Goal: Task Accomplishment & Management: Use online tool/utility

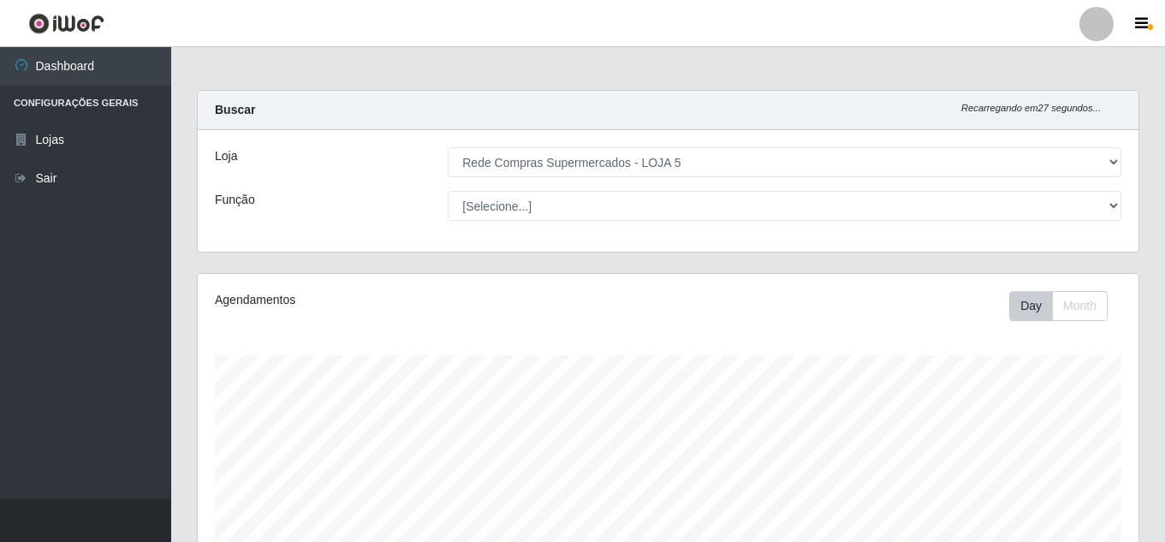
select select "397"
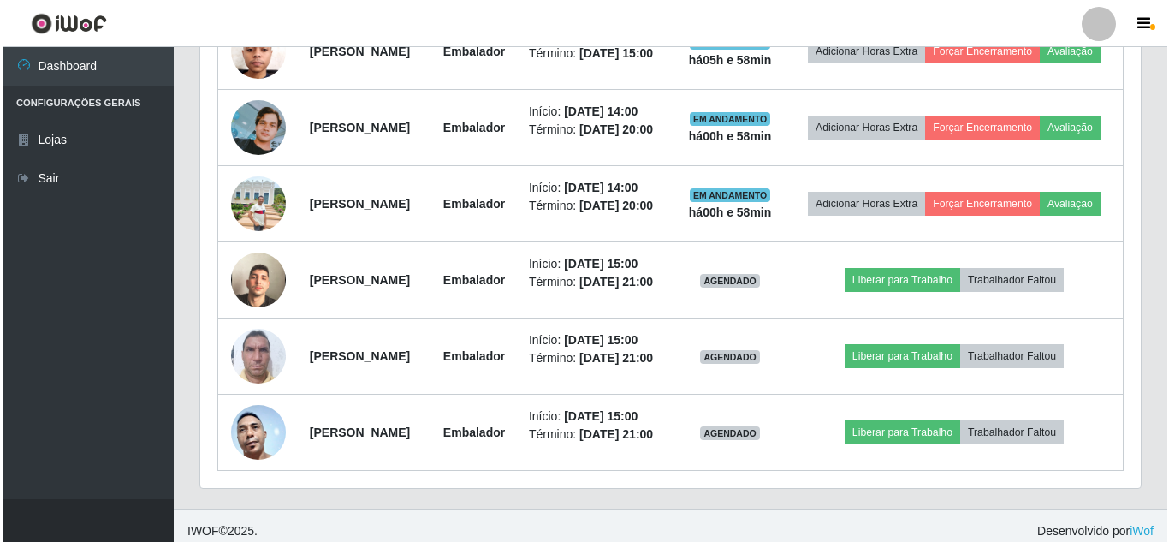
scroll to position [975, 0]
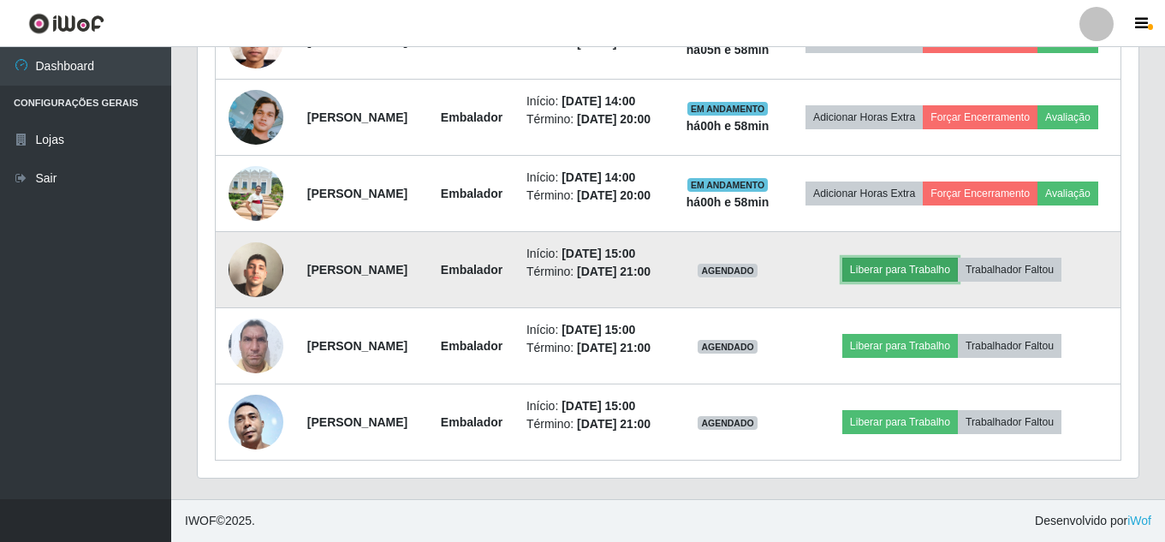
click at [939, 269] on button "Liberar para Trabalho" at bounding box center [900, 270] width 116 height 24
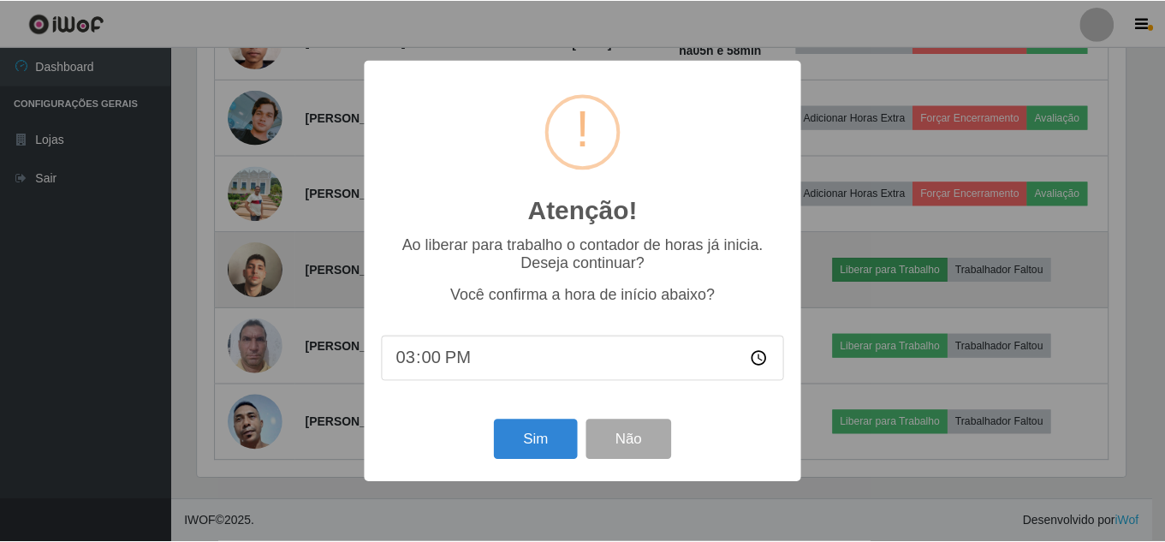
scroll to position [355, 932]
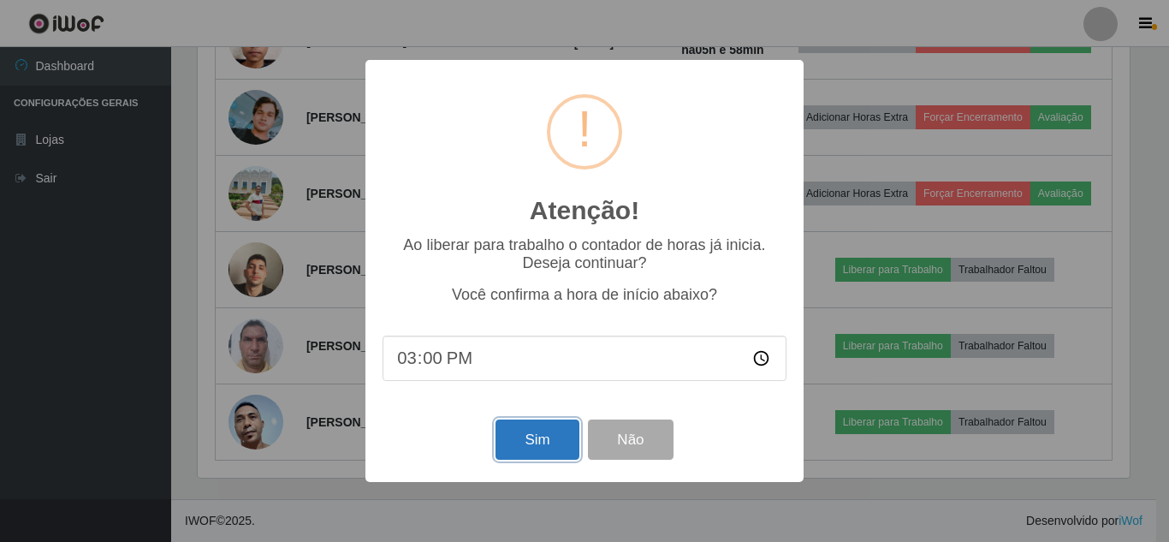
click at [541, 439] on button "Sim" at bounding box center [537, 439] width 83 height 40
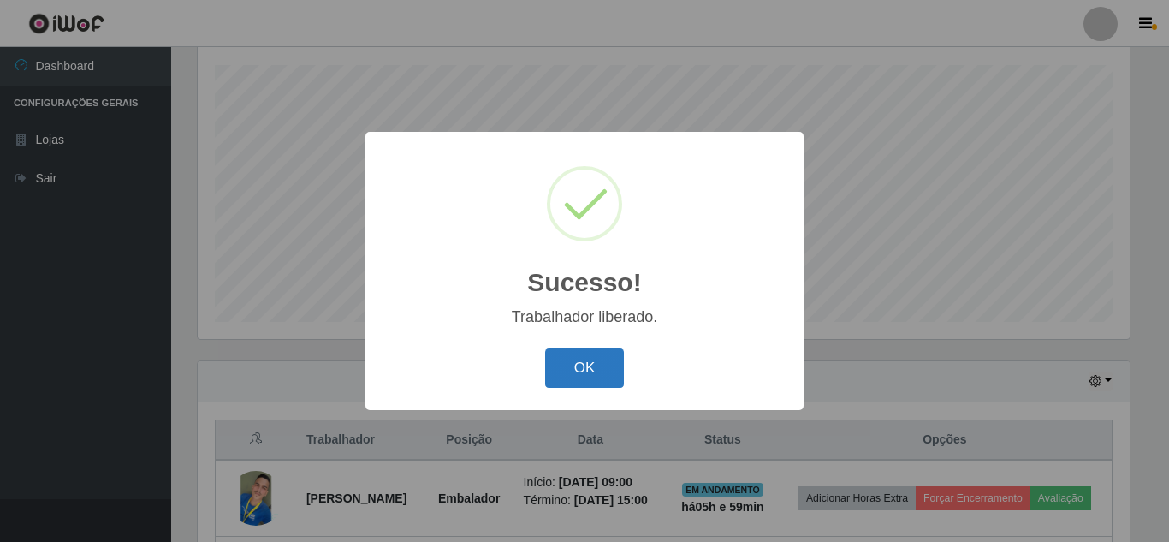
click at [569, 362] on button "OK" at bounding box center [585, 368] width 80 height 40
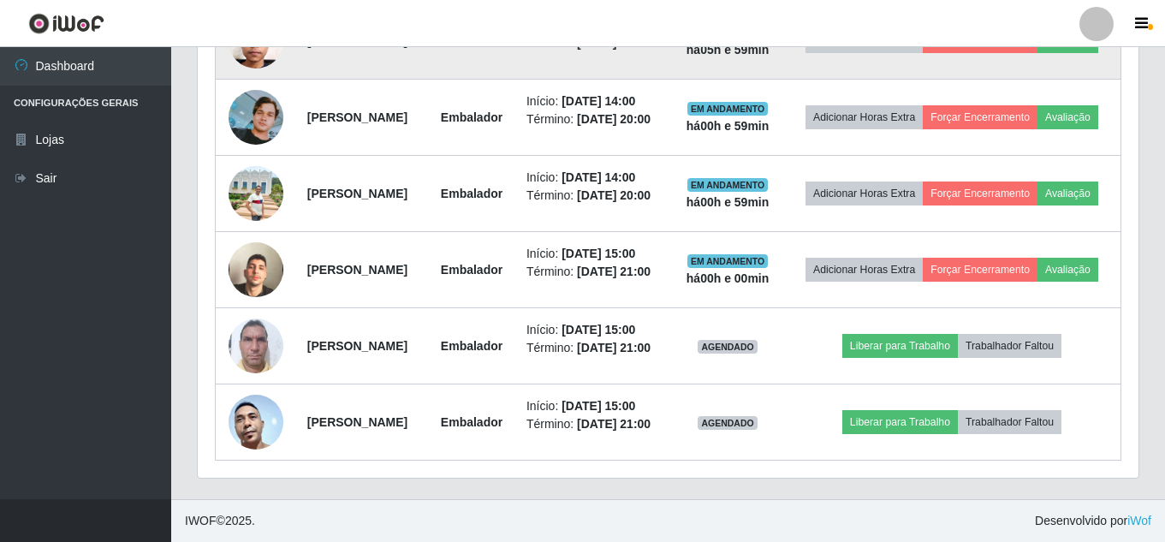
scroll to position [1002, 0]
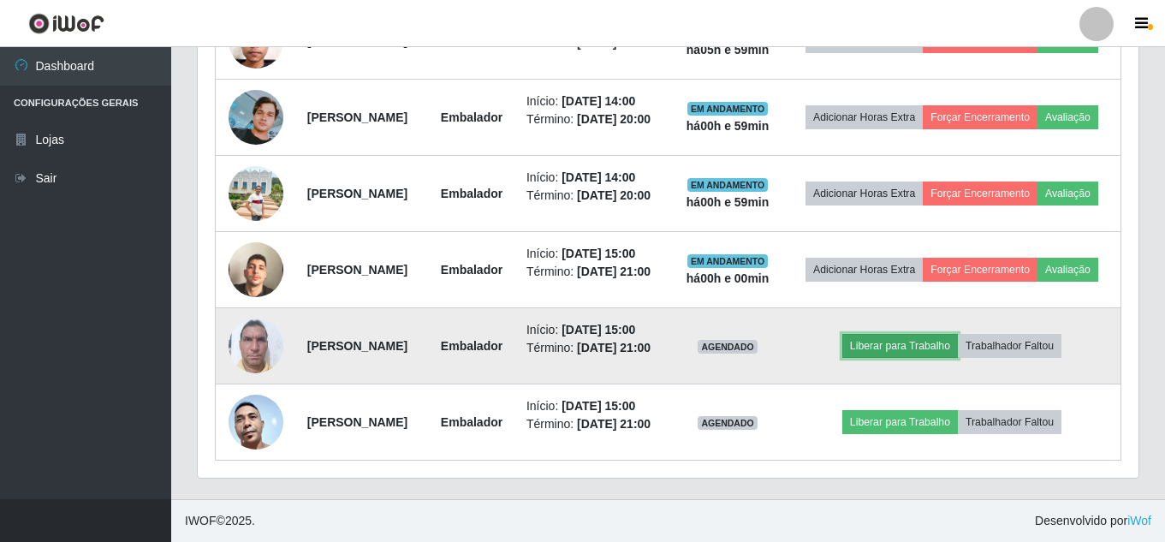
click at [907, 334] on button "Liberar para Trabalho" at bounding box center [900, 346] width 116 height 24
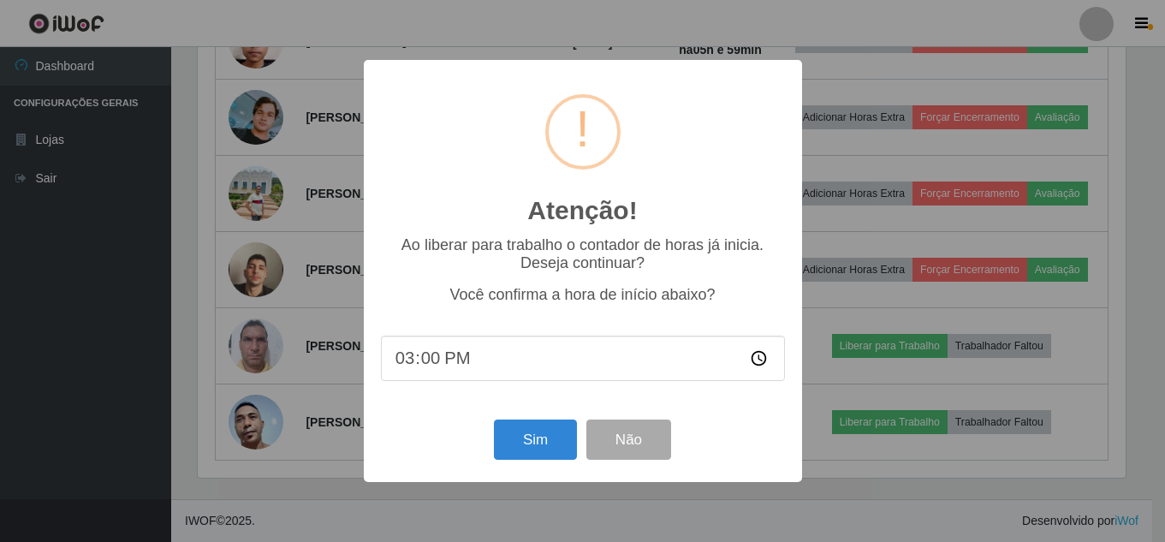
scroll to position [355, 932]
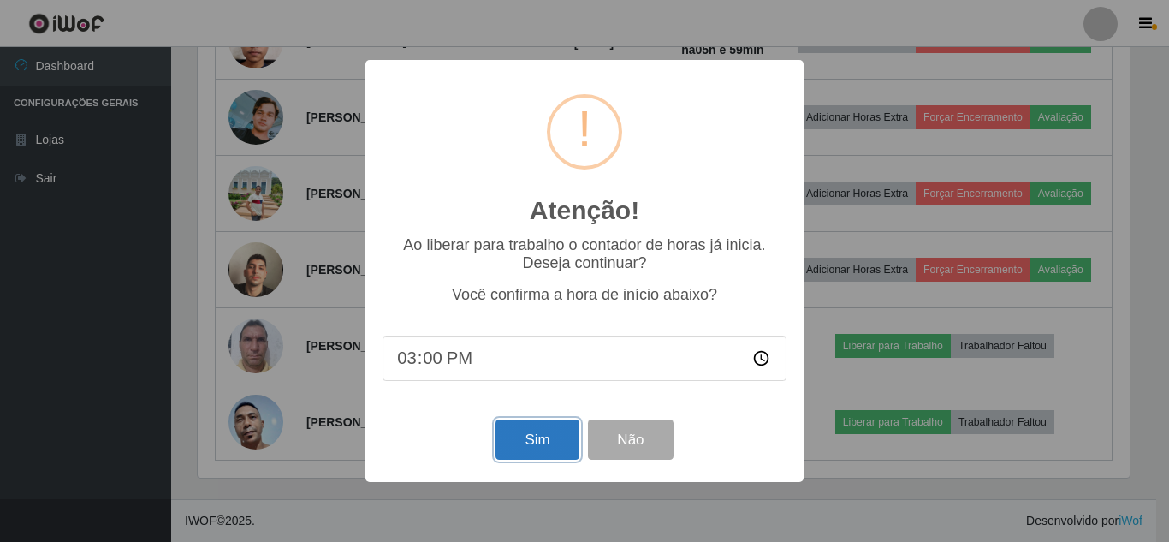
click at [539, 445] on button "Sim" at bounding box center [537, 439] width 83 height 40
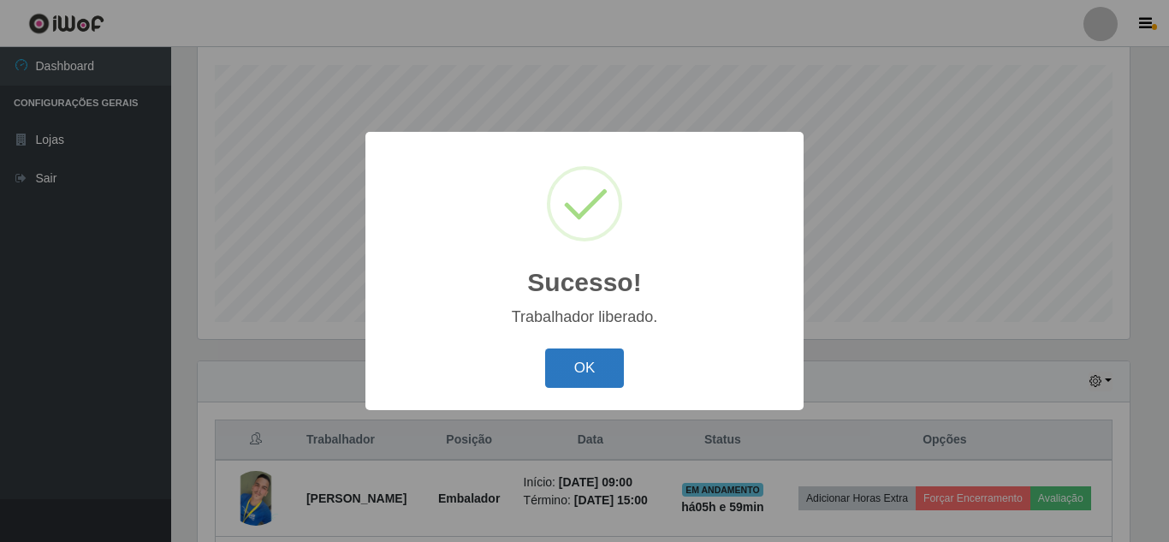
click at [583, 376] on button "OK" at bounding box center [585, 368] width 80 height 40
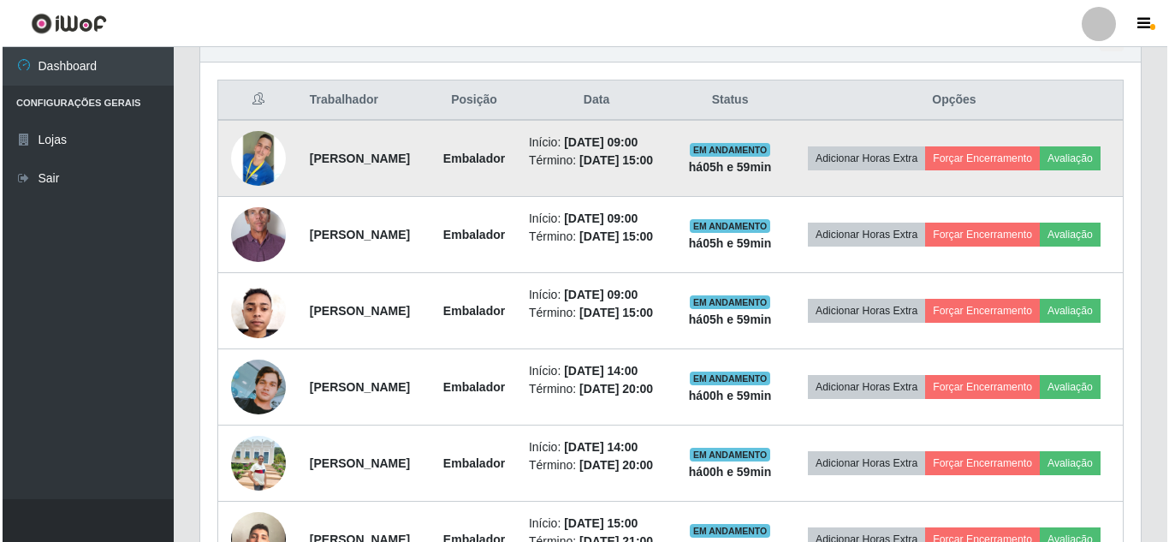
scroll to position [660, 0]
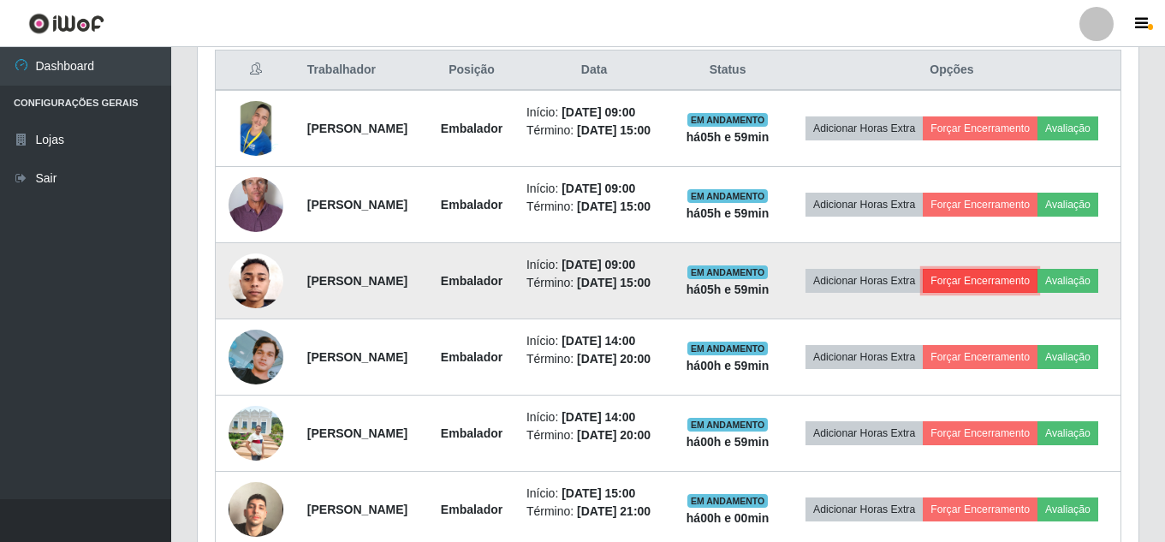
click at [1037, 293] on button "Forçar Encerramento" at bounding box center [980, 281] width 115 height 24
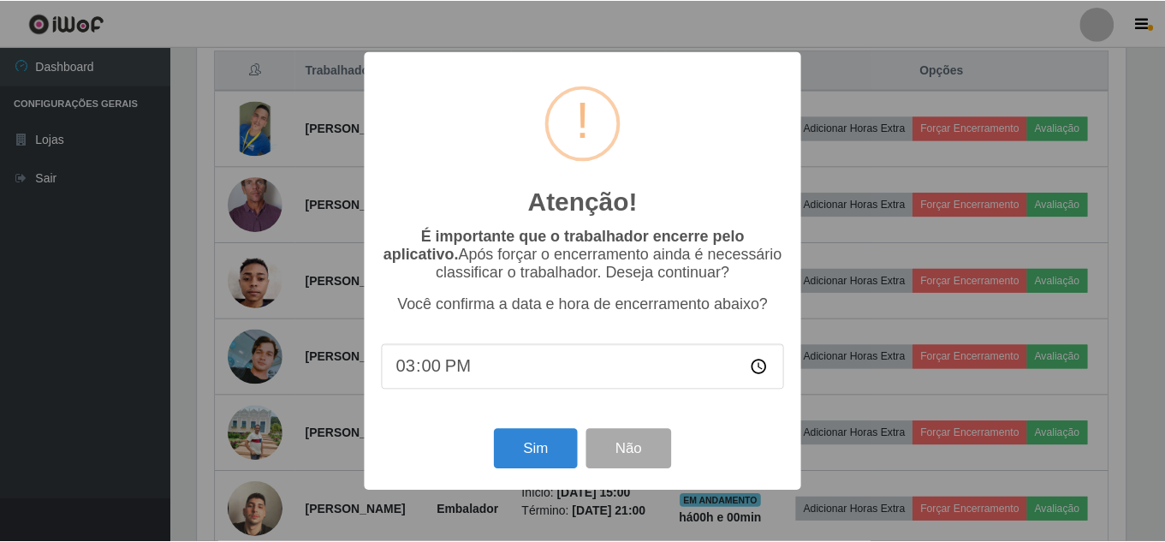
scroll to position [355, 932]
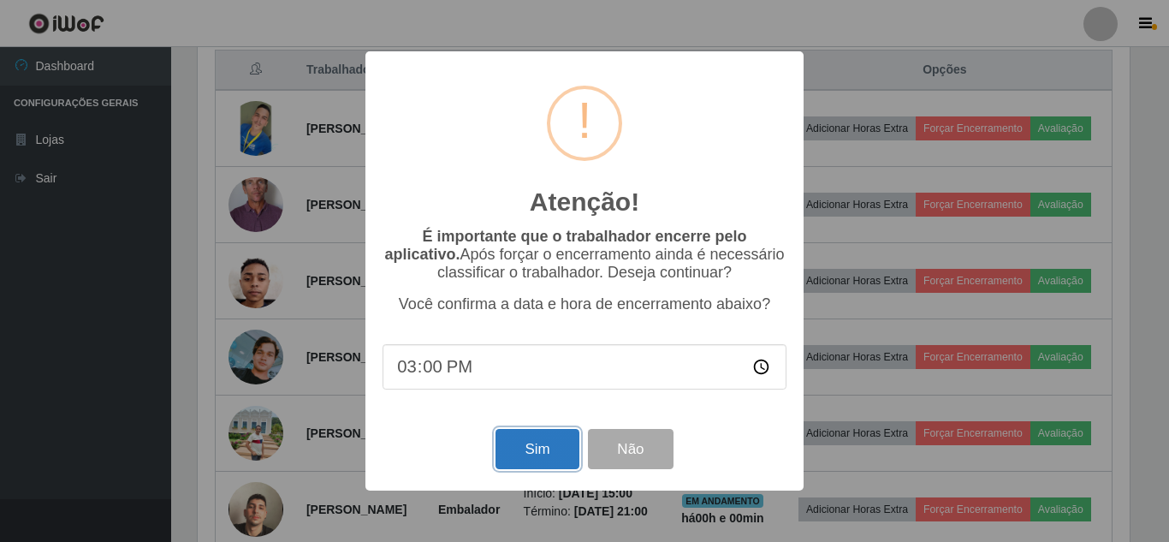
click at [537, 451] on button "Sim" at bounding box center [537, 449] width 83 height 40
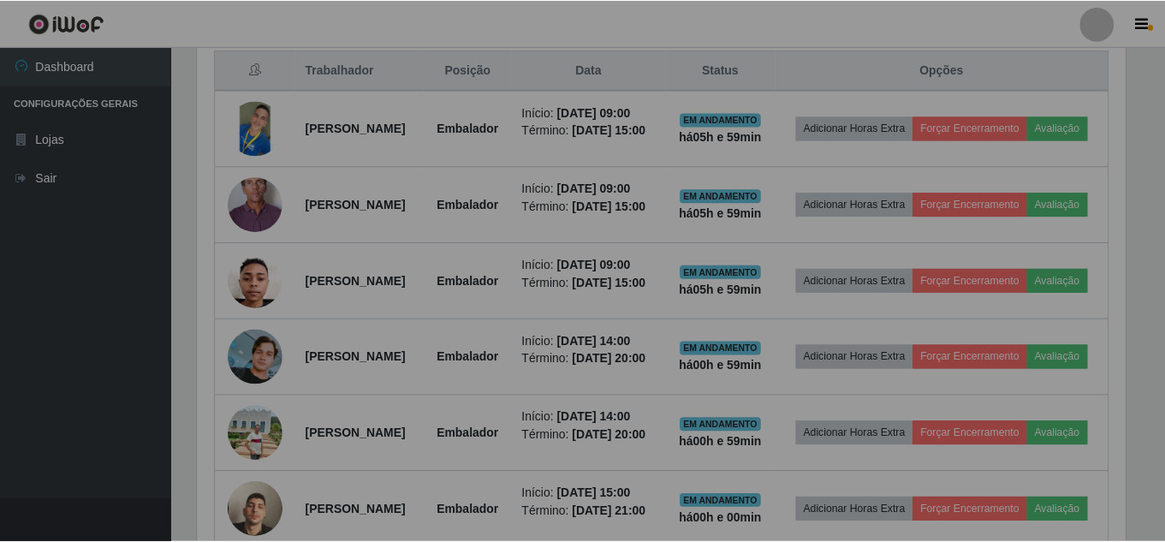
scroll to position [0, 0]
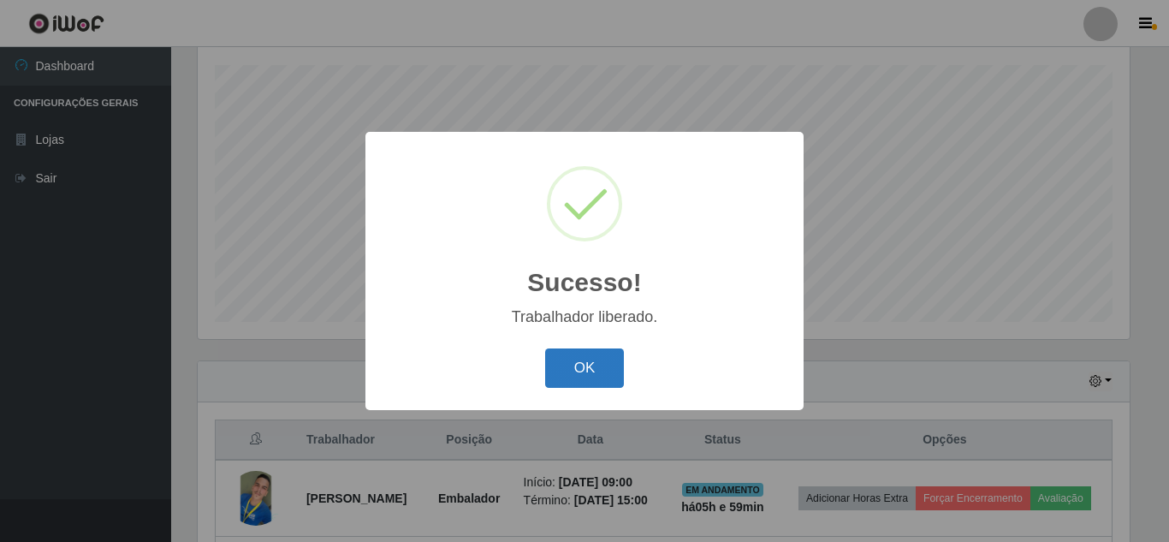
click at [591, 362] on button "OK" at bounding box center [585, 368] width 80 height 40
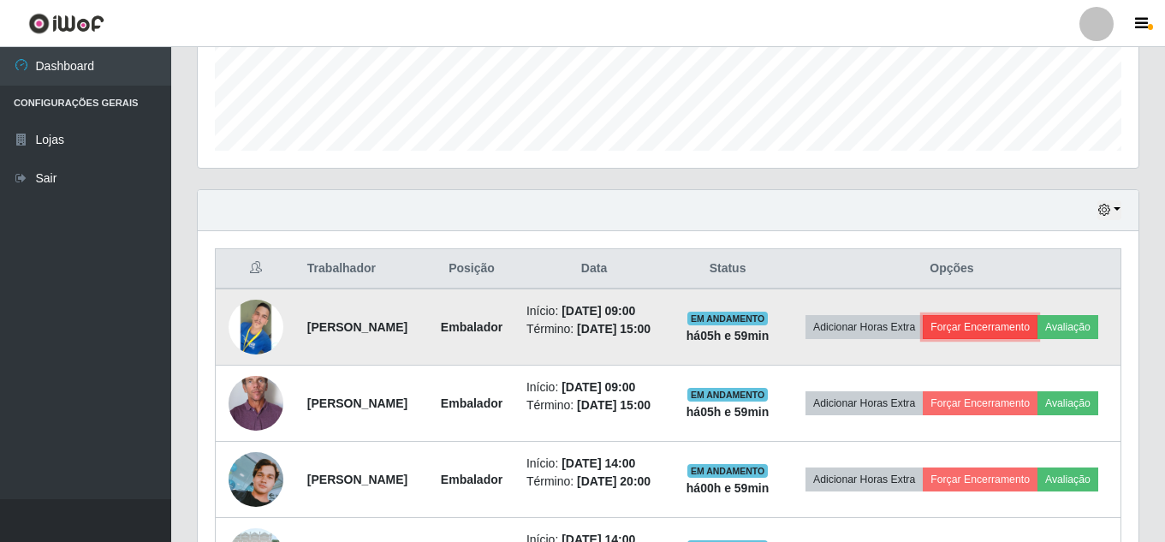
click at [1037, 323] on button "Forçar Encerramento" at bounding box center [980, 327] width 115 height 24
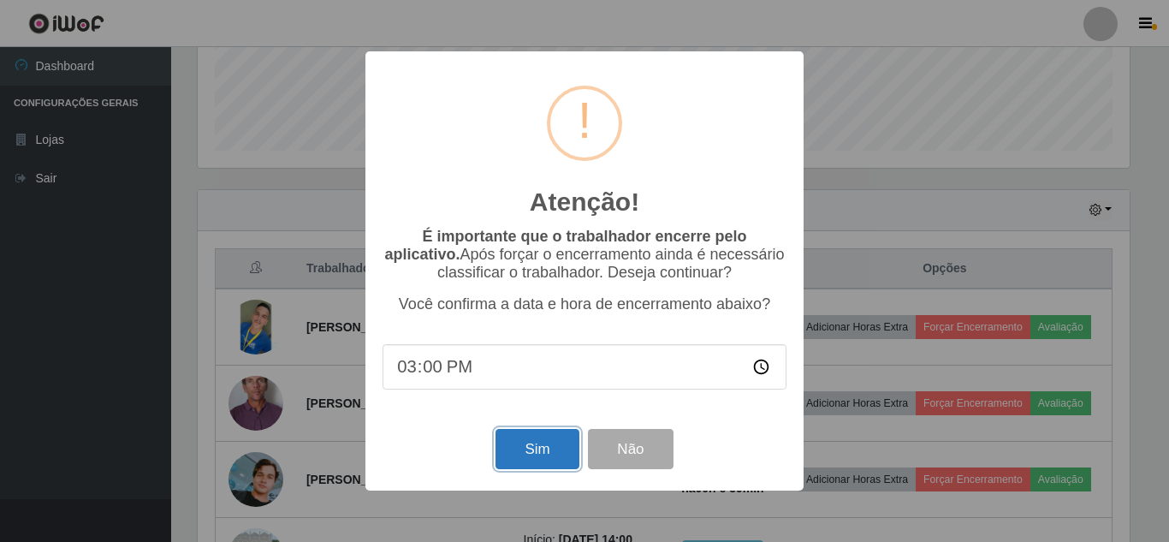
click at [543, 456] on button "Sim" at bounding box center [537, 449] width 83 height 40
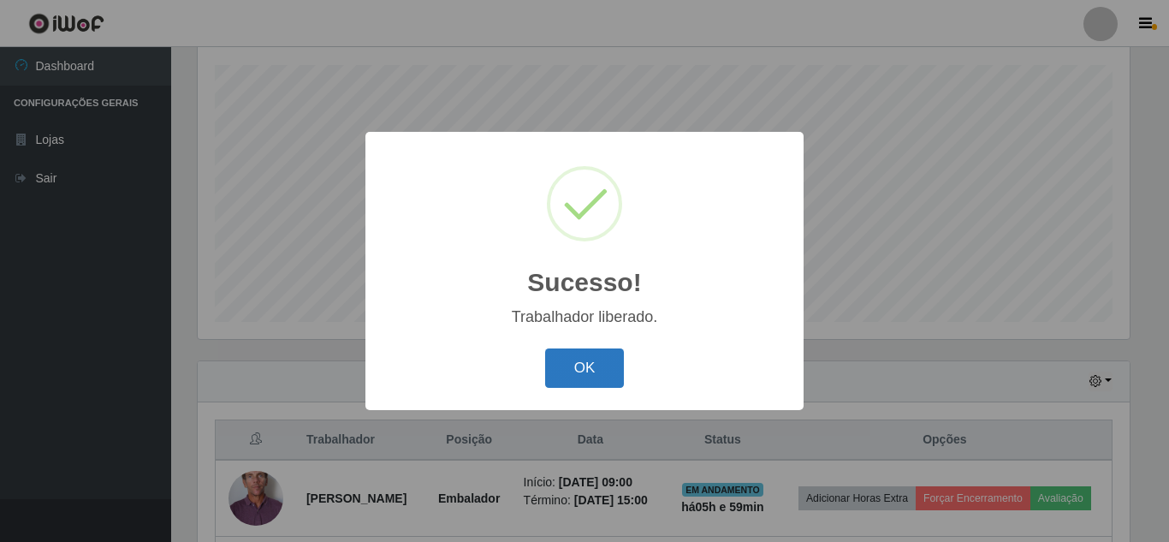
click at [595, 364] on button "OK" at bounding box center [585, 368] width 80 height 40
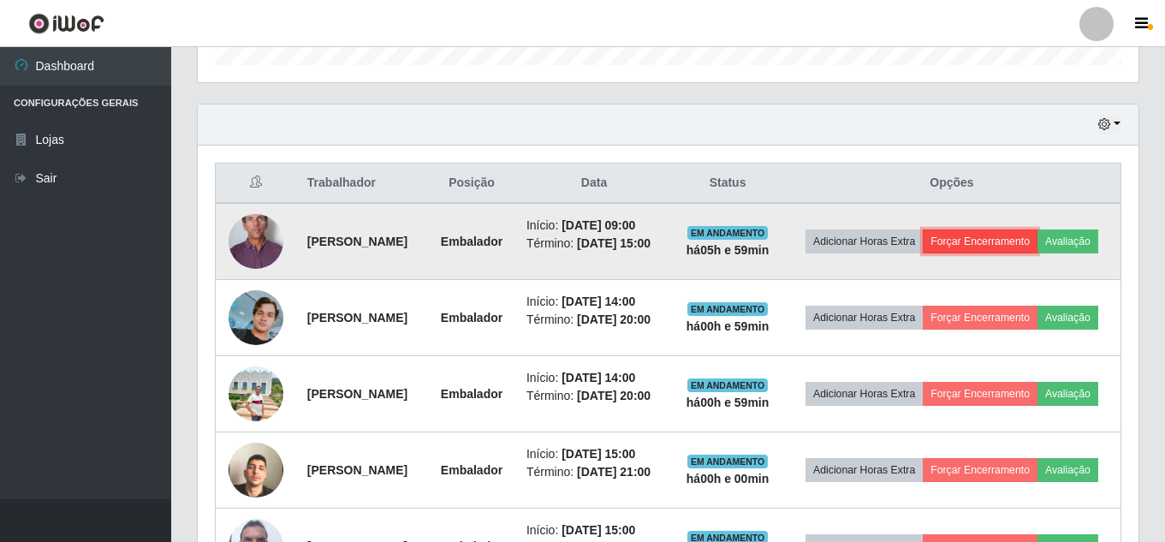
click at [1035, 235] on button "Forçar Encerramento" at bounding box center [980, 241] width 115 height 24
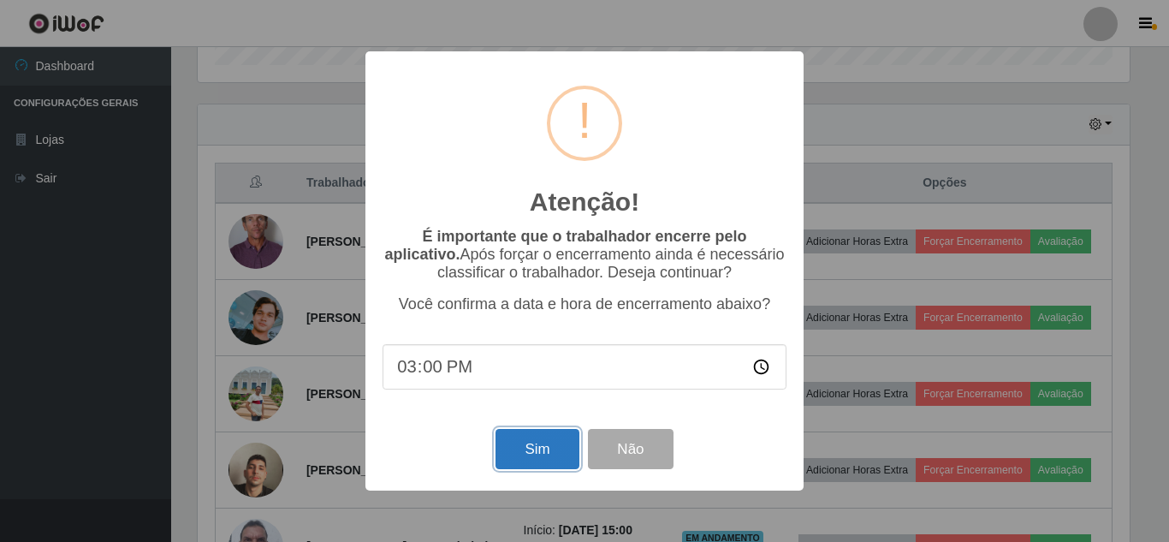
click at [536, 450] on button "Sim" at bounding box center [537, 449] width 83 height 40
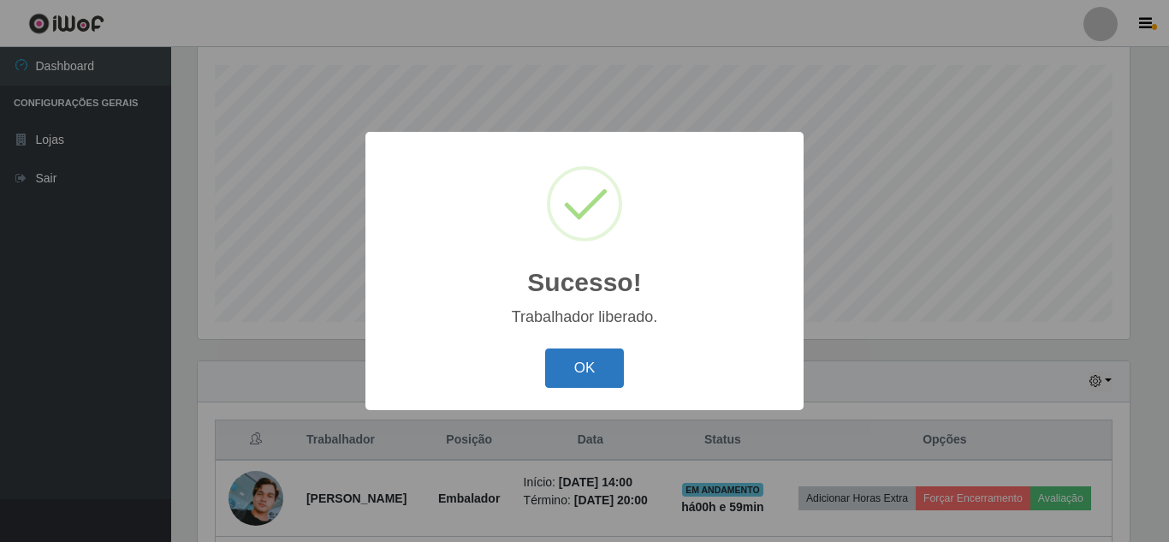
click at [579, 369] on button "OK" at bounding box center [585, 368] width 80 height 40
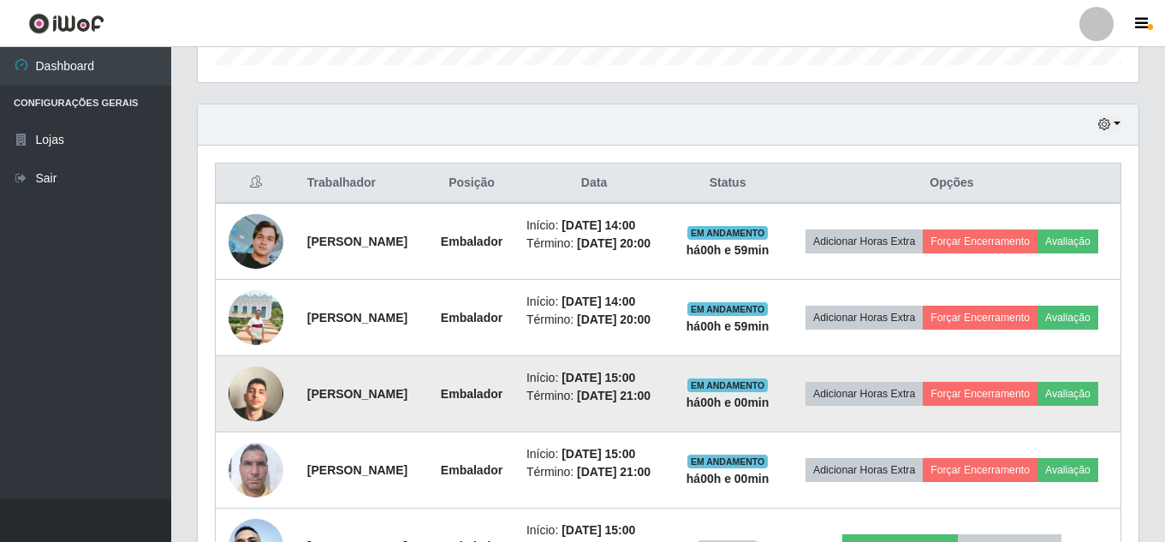
click at [252, 428] on img at bounding box center [255, 394] width 55 height 98
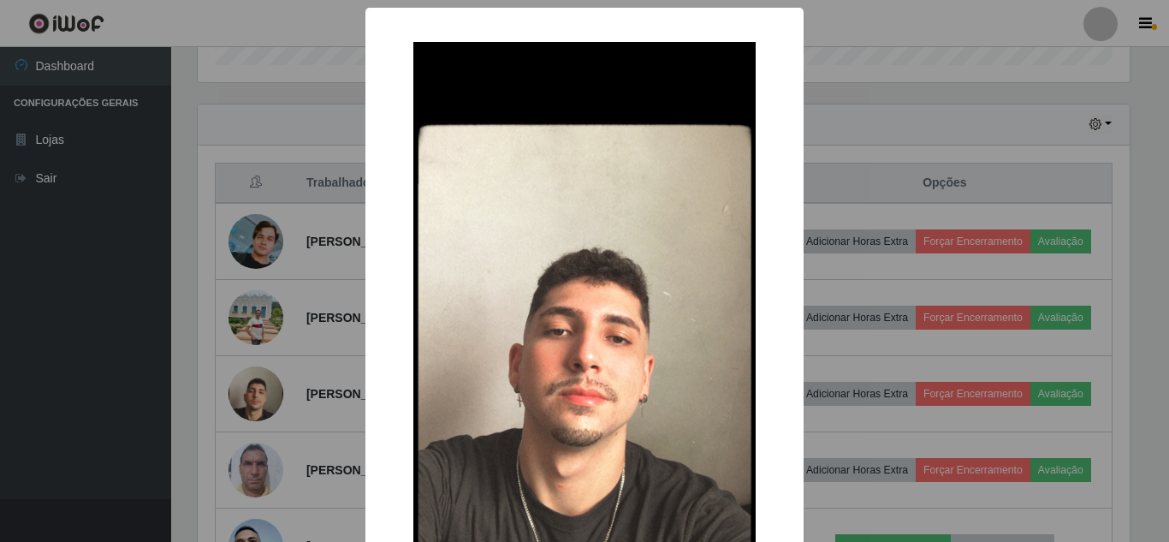
click at [172, 388] on div "× OK Cancel" at bounding box center [584, 271] width 1169 height 542
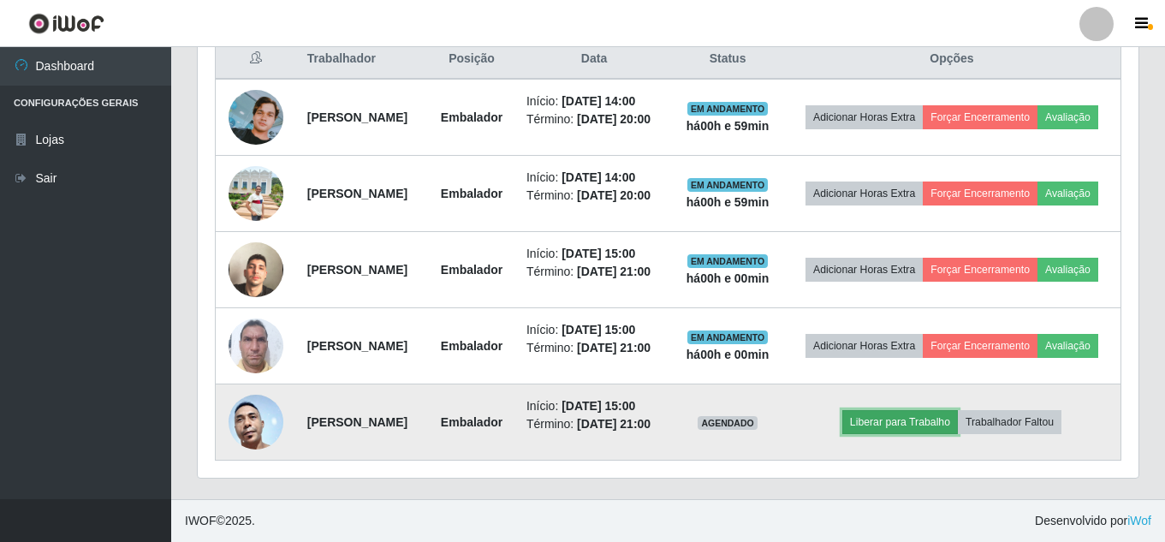
click at [929, 410] on button "Liberar para Trabalho" at bounding box center [900, 422] width 116 height 24
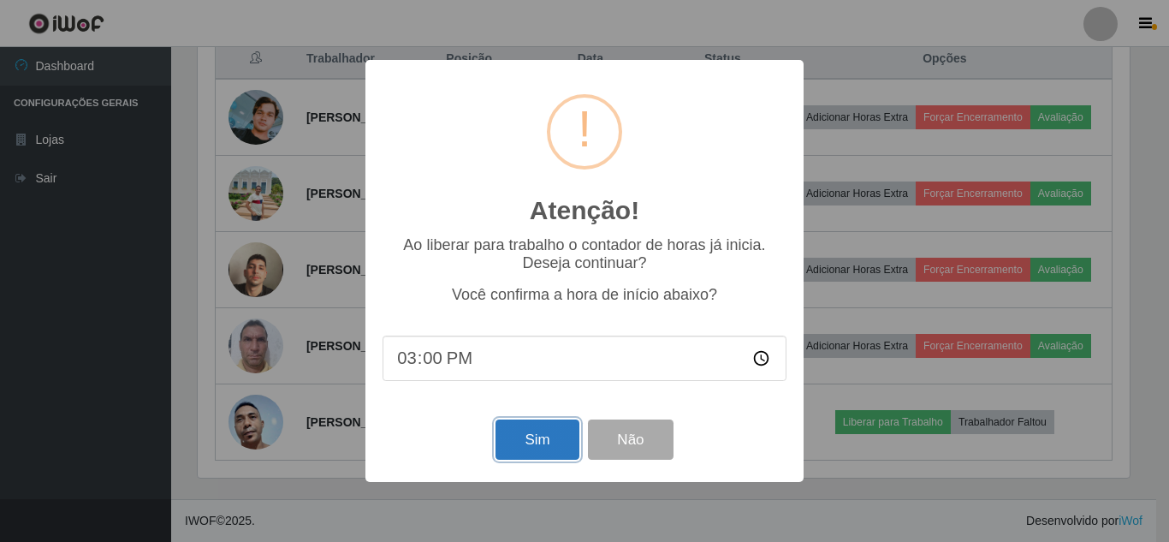
click at [547, 435] on button "Sim" at bounding box center [537, 439] width 83 height 40
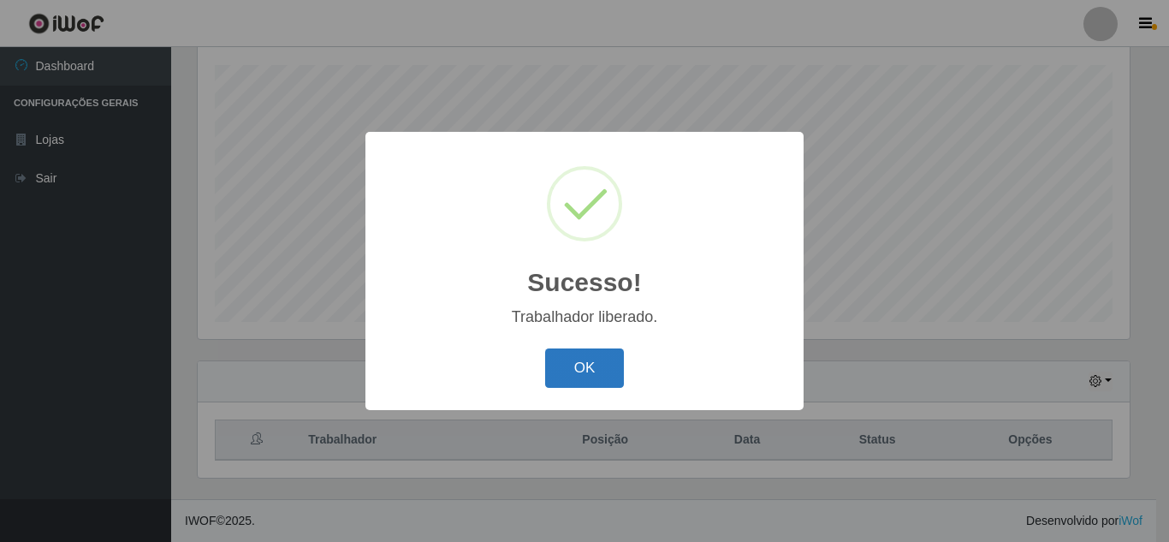
click at [579, 363] on button "OK" at bounding box center [585, 368] width 80 height 40
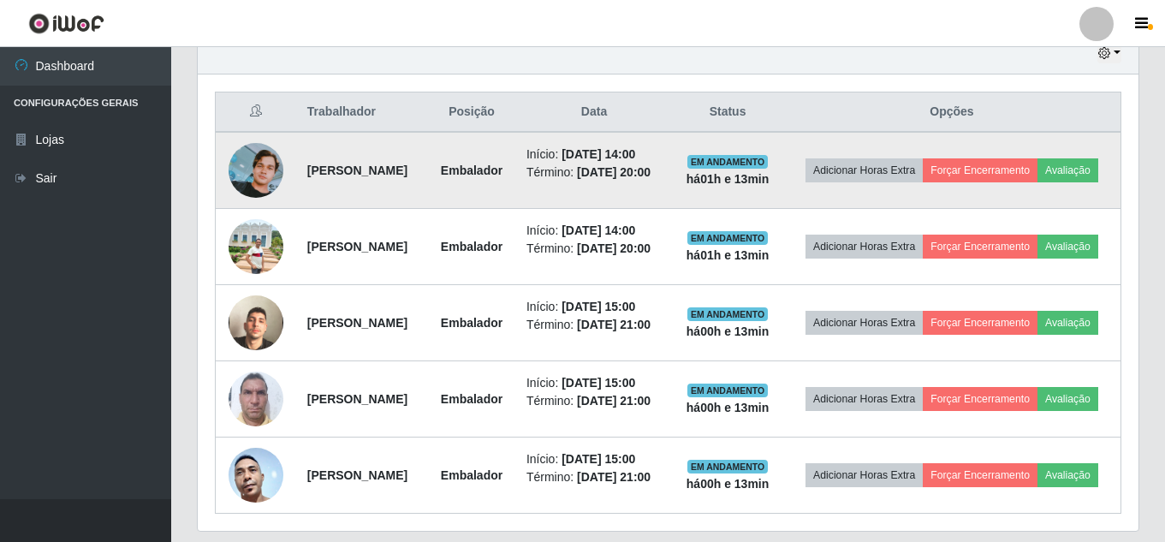
scroll to position [564, 0]
